Goal: Transaction & Acquisition: Purchase product/service

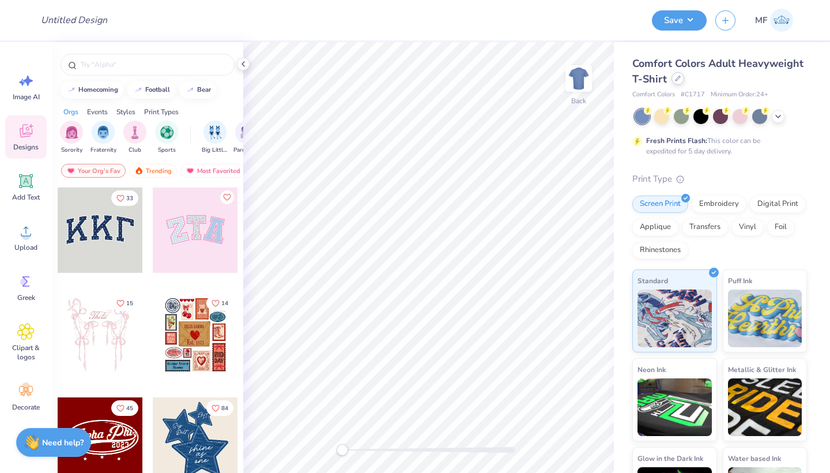
click at [677, 81] on icon at bounding box center [678, 78] width 6 height 6
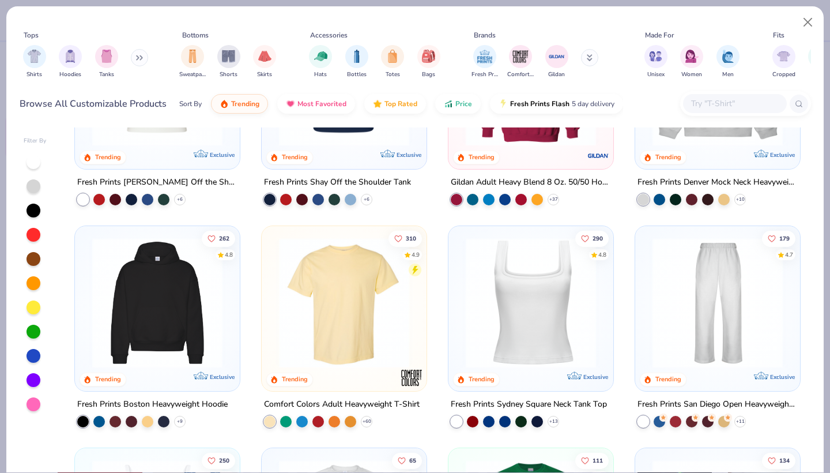
scroll to position [154, 0]
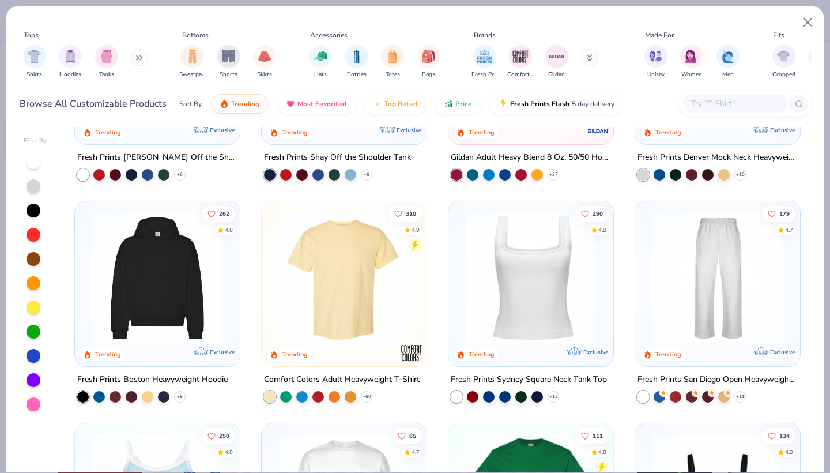
click at [124, 250] on img at bounding box center [157, 278] width 142 height 130
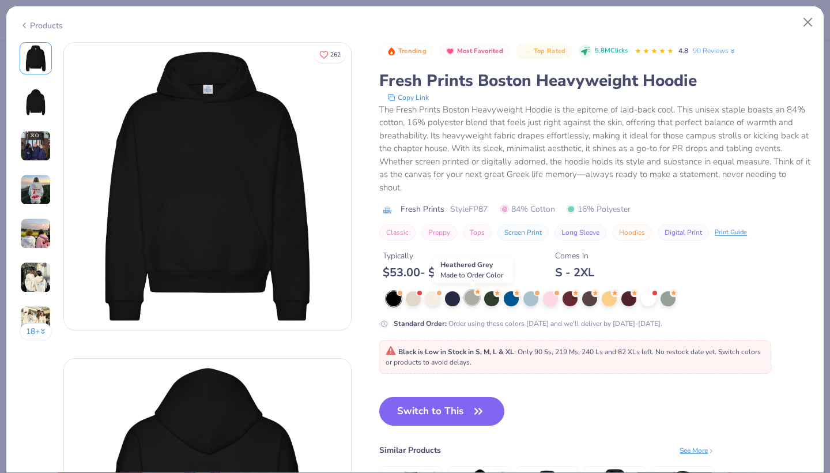
click at [478, 296] on div at bounding box center [471, 297] width 15 height 15
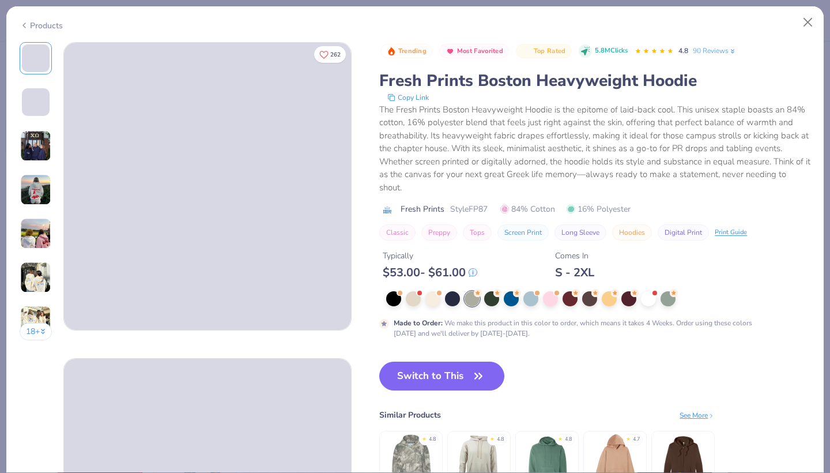
click at [36, 190] on img at bounding box center [35, 189] width 31 height 31
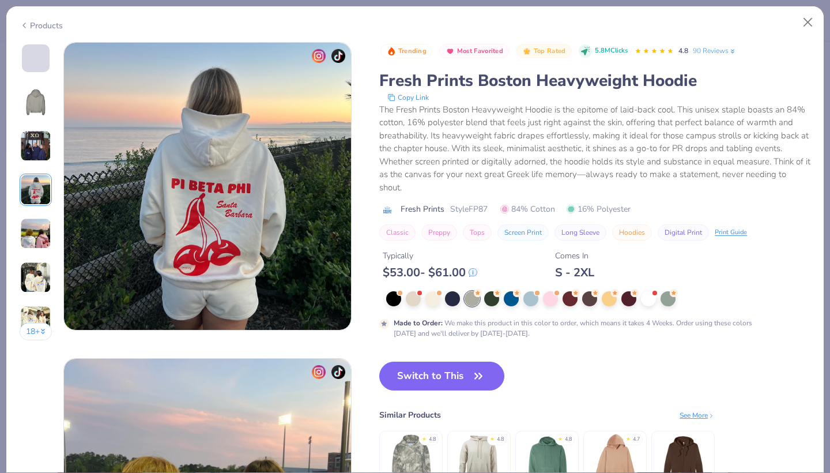
click at [37, 228] on img at bounding box center [35, 233] width 31 height 31
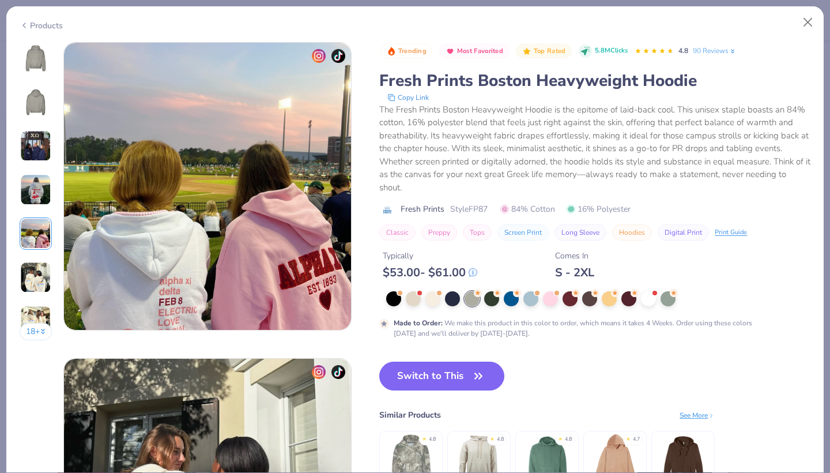
click at [39, 283] on img at bounding box center [35, 277] width 31 height 31
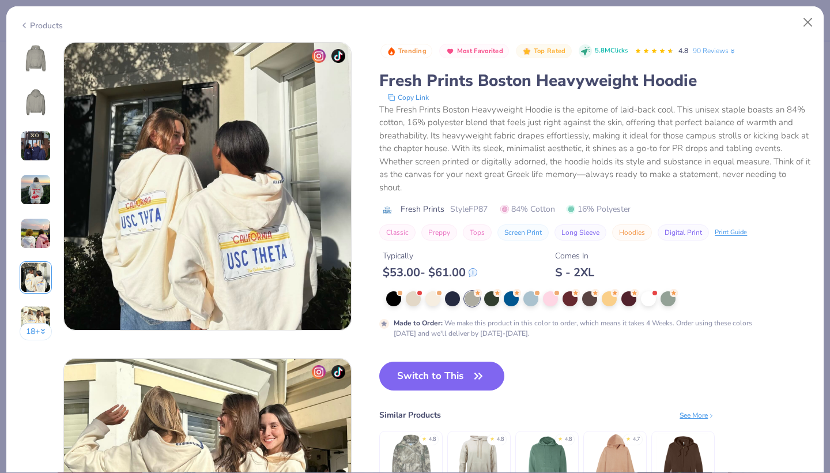
click at [40, 308] on img at bounding box center [35, 320] width 31 height 31
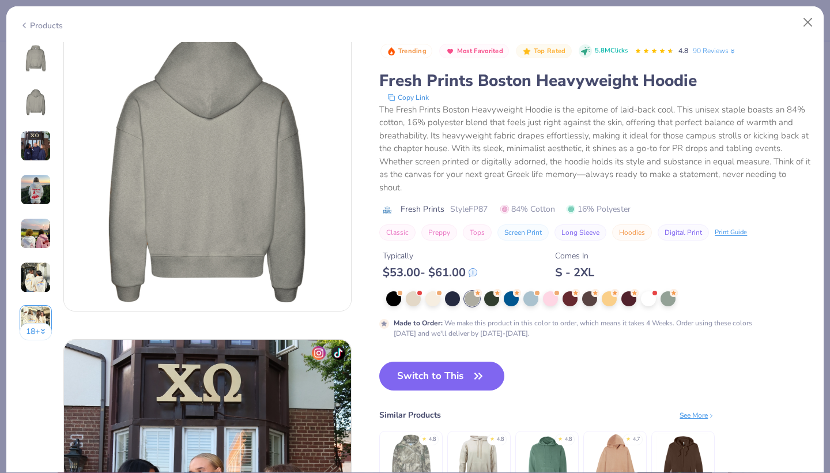
scroll to position [335, 0]
click at [653, 296] on div at bounding box center [648, 297] width 15 height 15
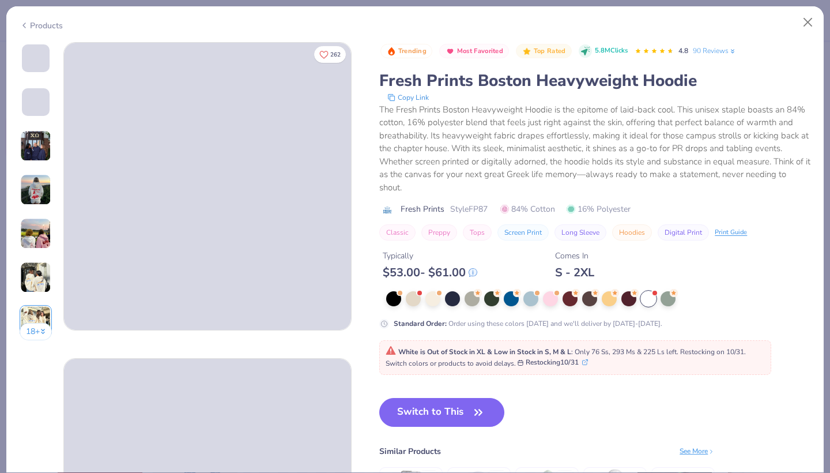
click at [41, 18] on div "Products" at bounding box center [414, 21] width 817 height 30
click at [43, 22] on div "Products" at bounding box center [41, 26] width 43 height 12
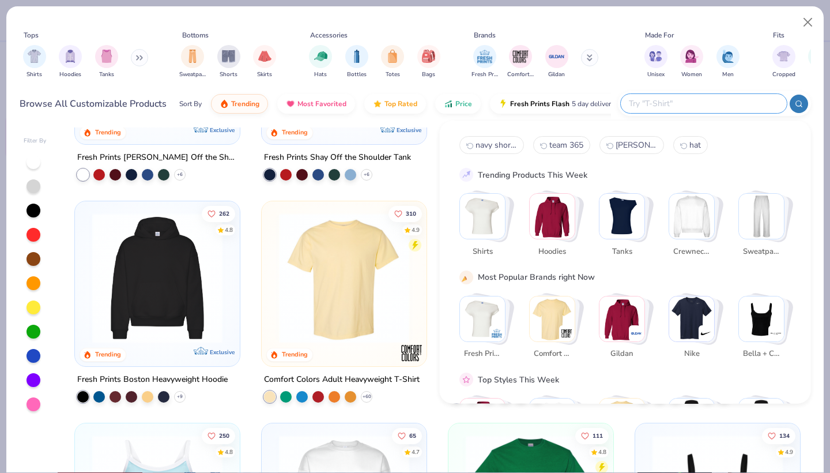
click at [739, 108] on input "text" at bounding box center [703, 103] width 151 height 13
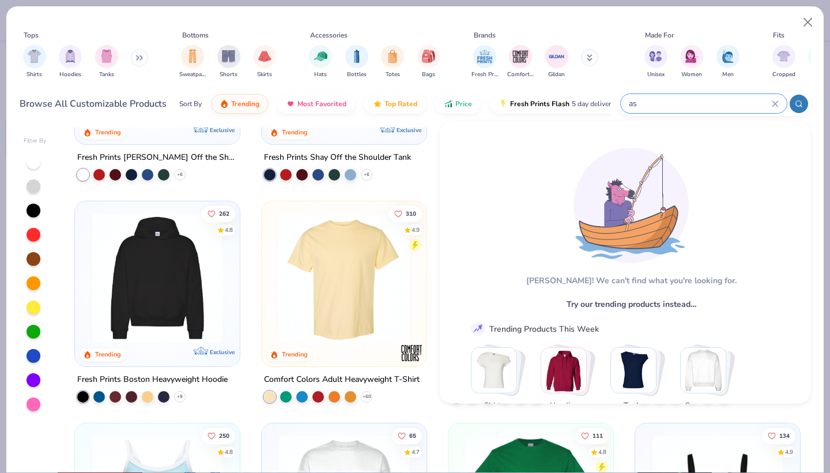
type input "a"
type input "hoodie"
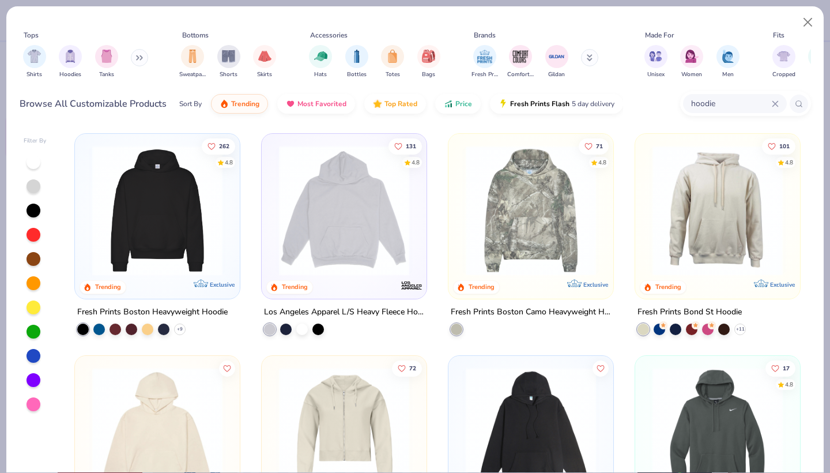
click at [367, 216] on img at bounding box center [344, 210] width 142 height 130
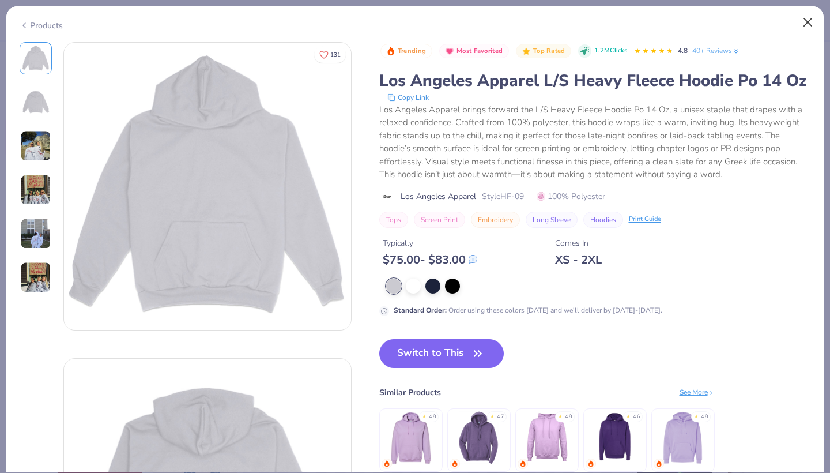
click at [803, 27] on button "Close" at bounding box center [808, 23] width 22 height 22
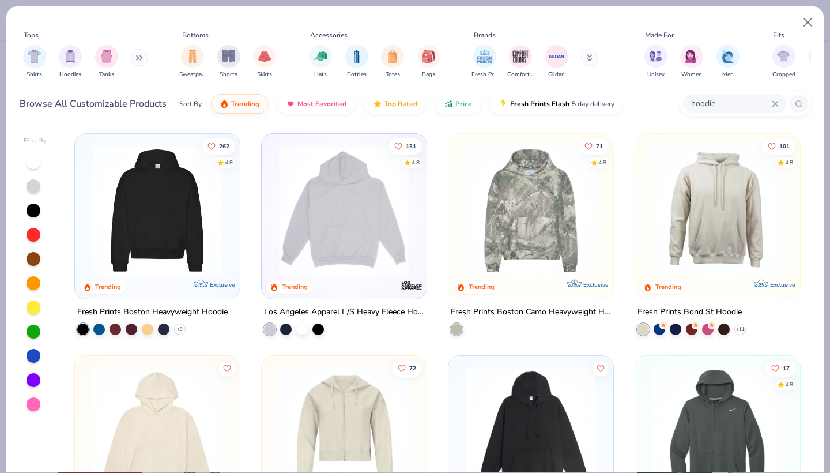
click at [154, 217] on img at bounding box center [157, 210] width 142 height 130
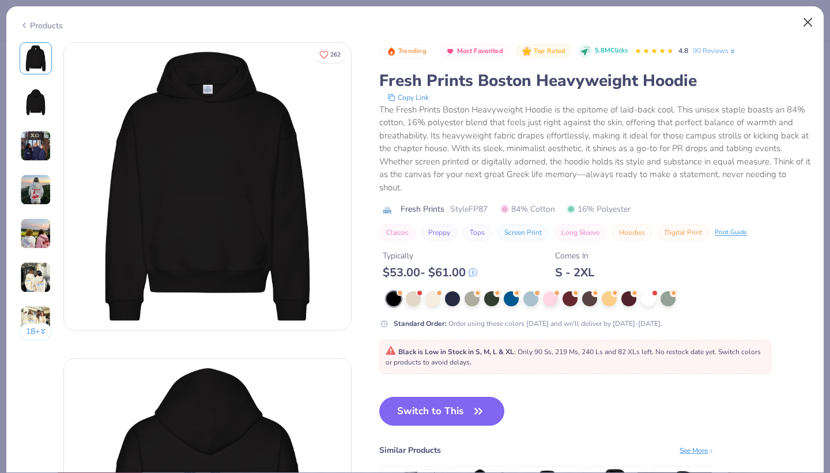
click at [801, 22] on button "Close" at bounding box center [808, 23] width 22 height 22
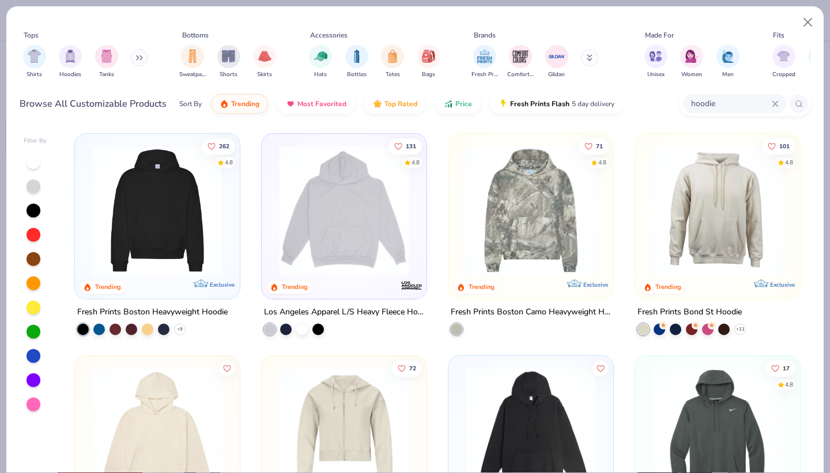
click at [754, 214] on img at bounding box center [718, 210] width 142 height 130
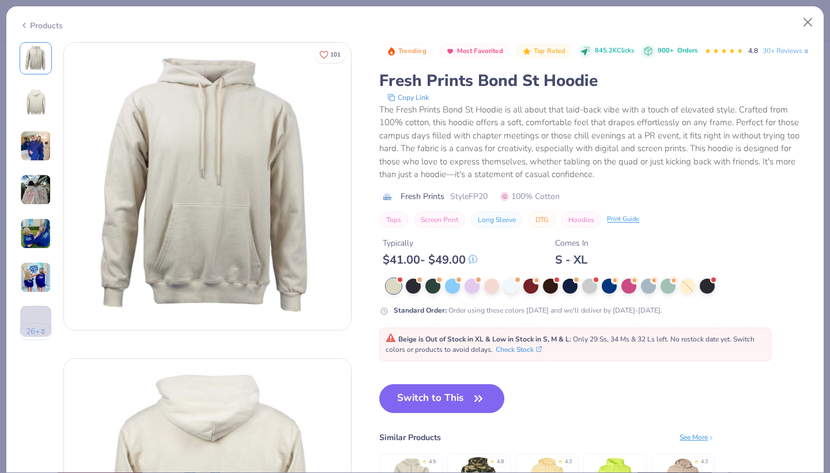
click at [599, 293] on div at bounding box center [598, 285] width 424 height 15
click at [587, 292] on div at bounding box center [589, 284] width 15 height 15
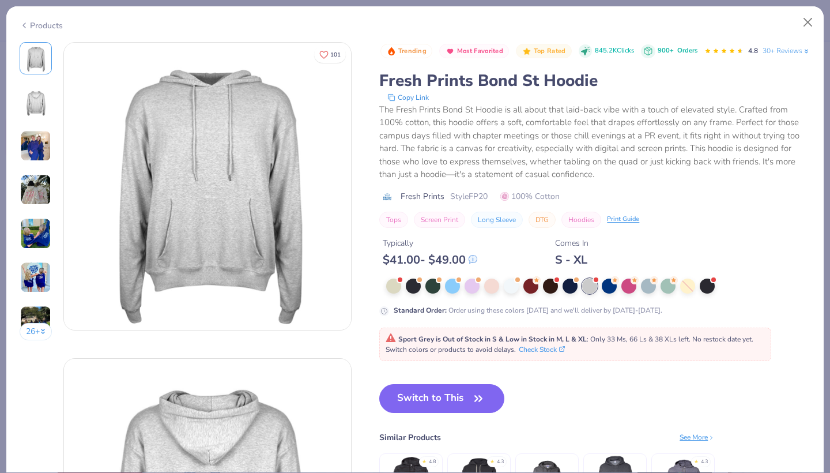
click at [29, 195] on img at bounding box center [35, 189] width 31 height 31
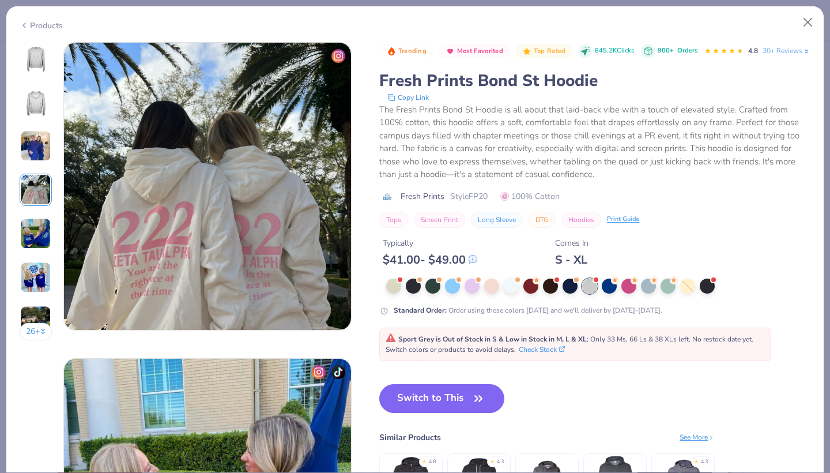
click at [29, 155] on img at bounding box center [35, 145] width 31 height 31
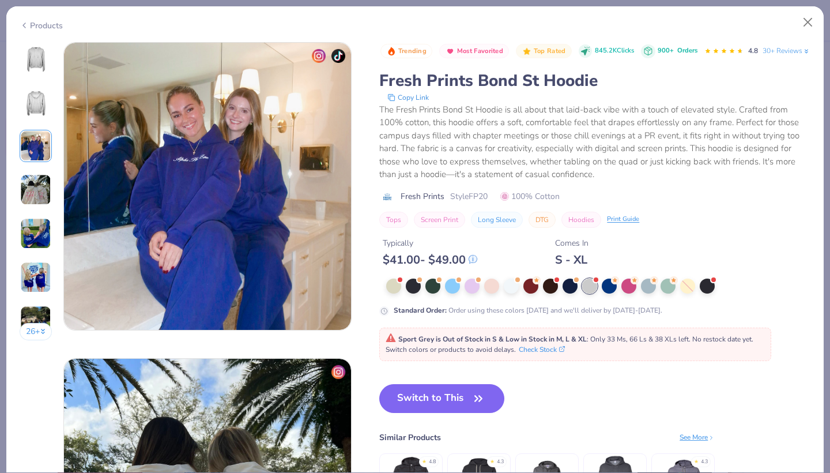
click at [30, 67] on img at bounding box center [36, 58] width 28 height 28
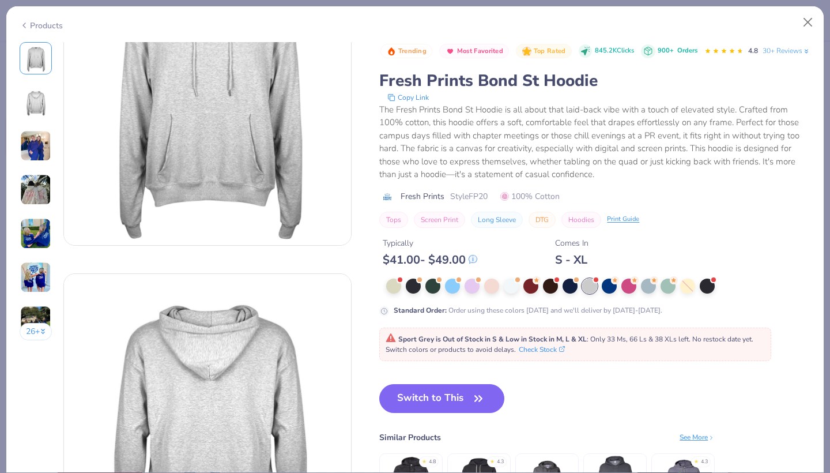
scroll to position [0, 0]
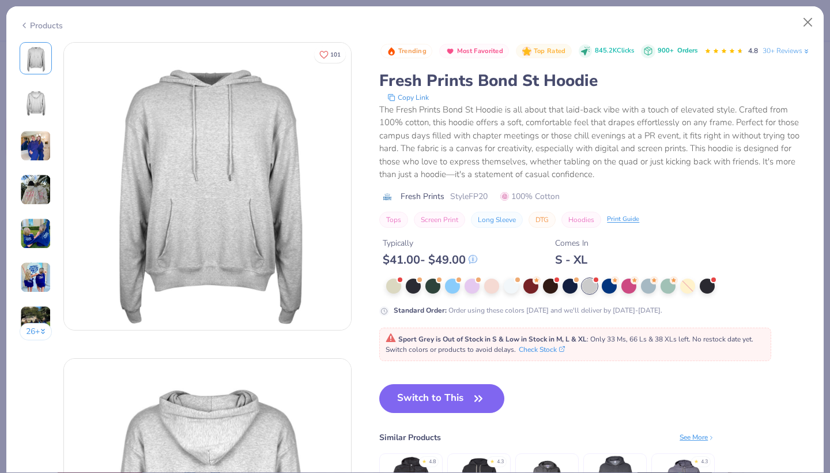
click at [327, 1] on div "Products 26 + 101 AU Alpha Phi, [GEOGRAPHIC_DATA] ZM Zeta Tau Alpha, [GEOGRAPHI…" at bounding box center [415, 236] width 830 height 473
